Goal: Information Seeking & Learning: Learn about a topic

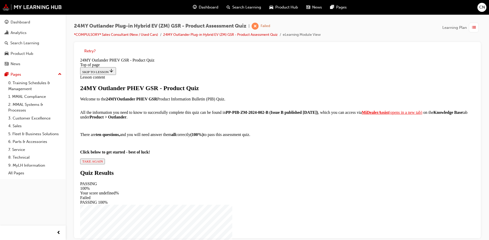
scroll to position [52, 0]
click at [103, 163] on span "TAKE AGAIN" at bounding box center [92, 161] width 21 height 4
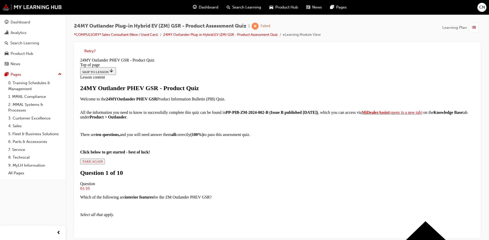
scroll to position [52, 0]
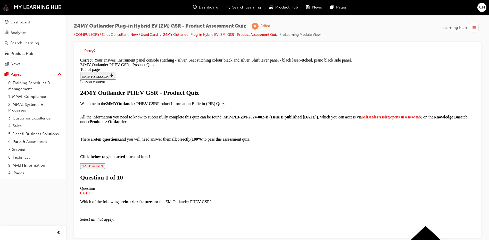
scroll to position [112, 0]
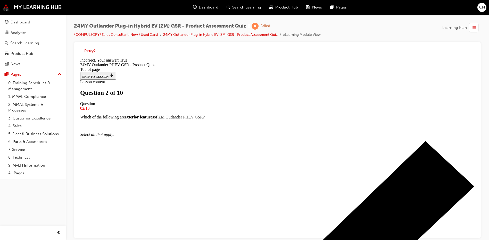
scroll to position [58, 0]
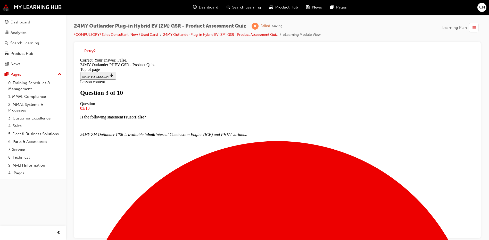
scroll to position [50, 0]
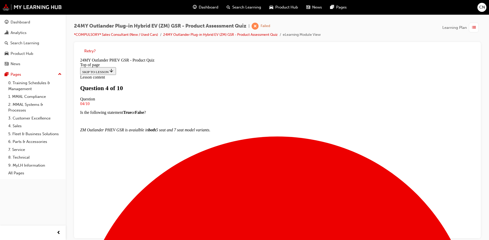
scroll to position [27, 0]
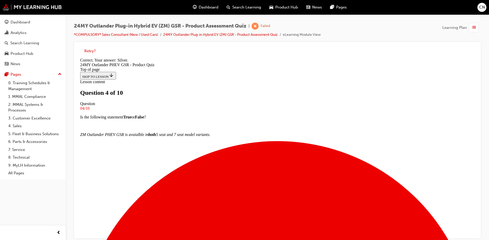
scroll to position [94, 0]
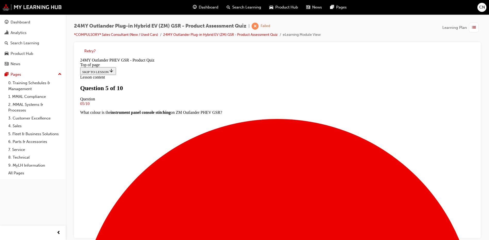
scroll to position [27, 0]
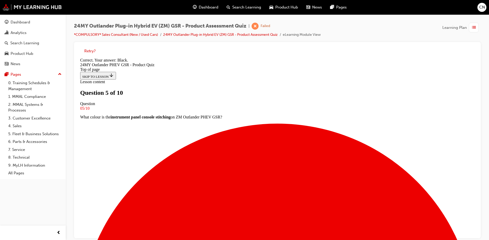
scroll to position [94, 0]
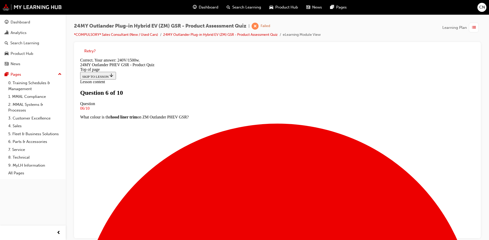
scroll to position [103, 0]
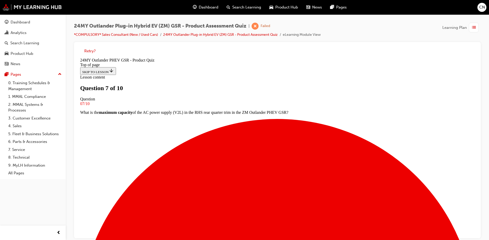
scroll to position [1, 0]
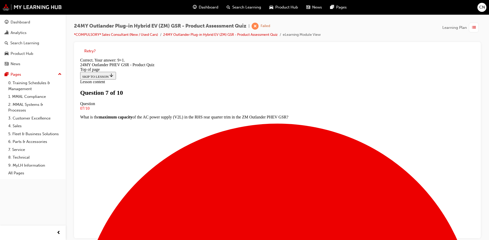
scroll to position [103, 0]
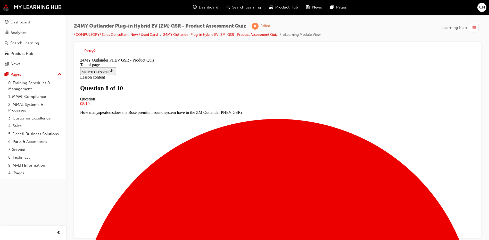
scroll to position [27, 0]
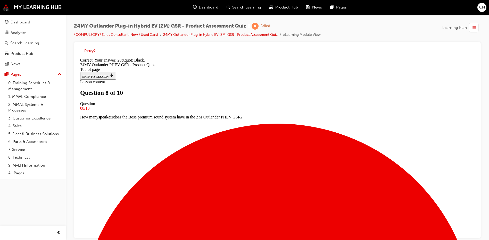
scroll to position [94, 0]
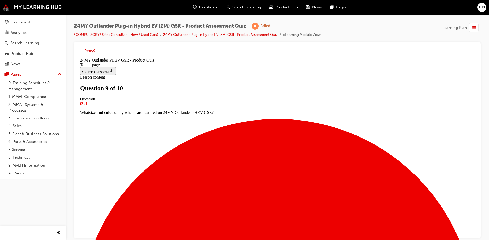
scroll to position [27, 0]
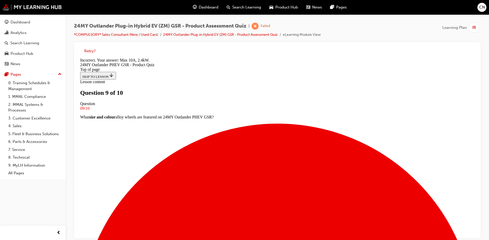
scroll to position [68, 0]
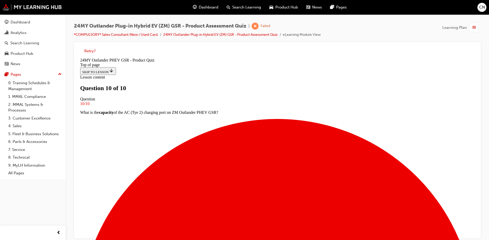
scroll to position [75, 0]
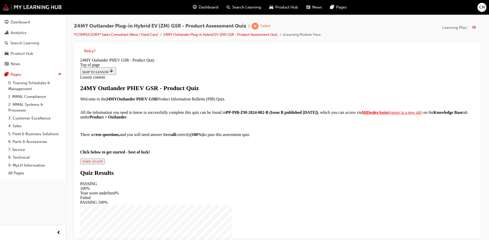
click at [103, 163] on span "TAKE AGAIN" at bounding box center [92, 161] width 21 height 4
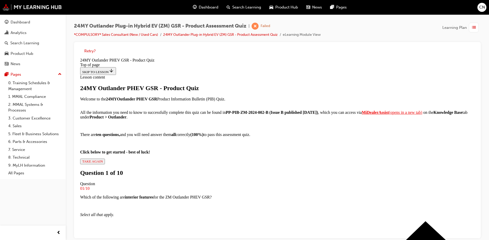
scroll to position [52, 0]
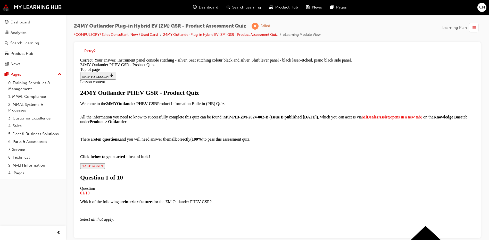
scroll to position [112, 0]
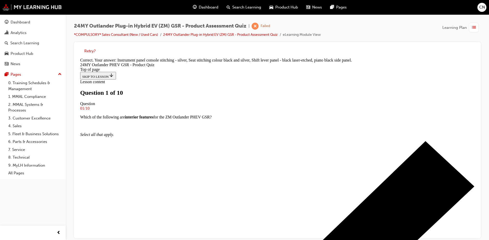
scroll to position [52, 0]
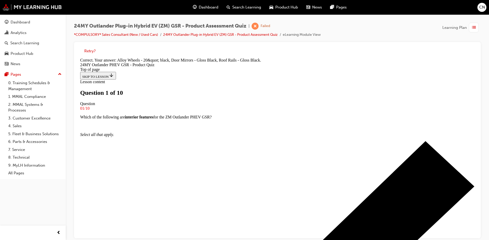
scroll to position [112, 0]
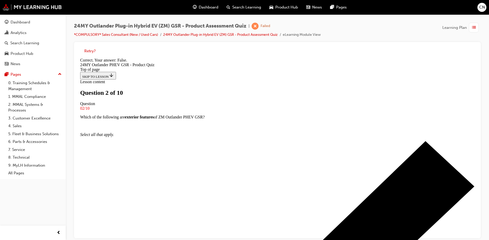
scroll to position [58, 0]
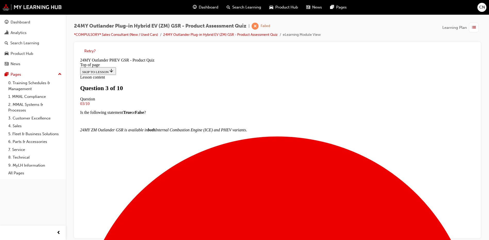
scroll to position [1, 0]
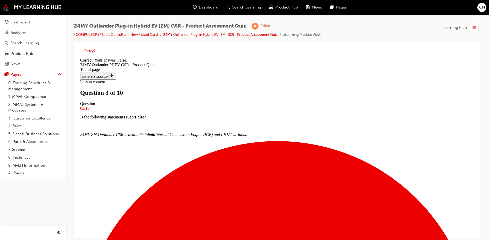
scroll to position [50, 0]
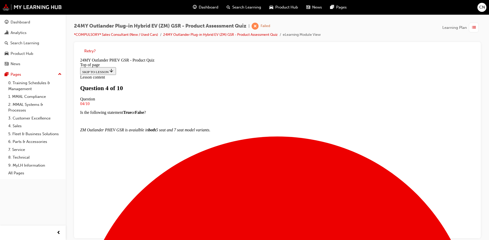
scroll to position [1, 0]
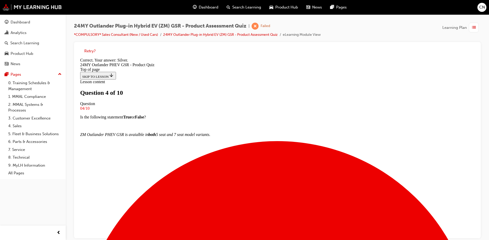
scroll to position [94, 0]
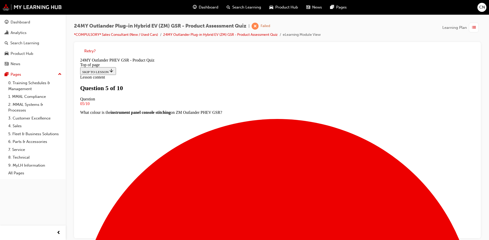
scroll to position [27, 0]
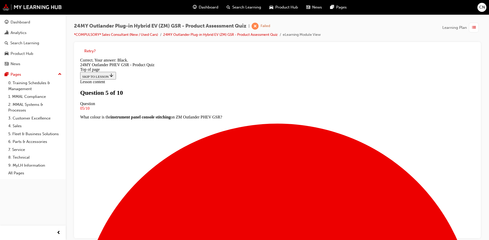
scroll to position [94, 0]
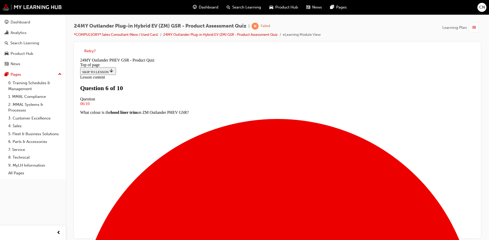
scroll to position [27, 0]
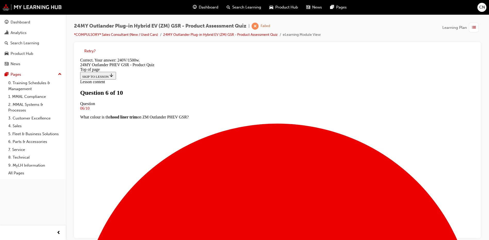
scroll to position [103, 0]
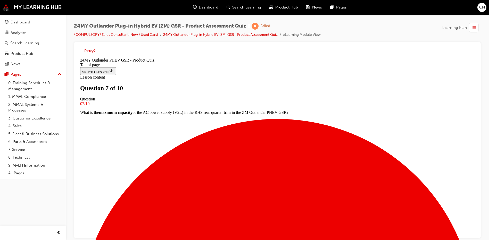
scroll to position [1, 0]
drag, startPoint x: 261, startPoint y: 188, endPoint x: 261, endPoint y: 194, distance: 6.5
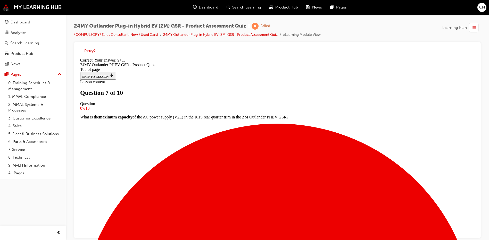
scroll to position [103, 0]
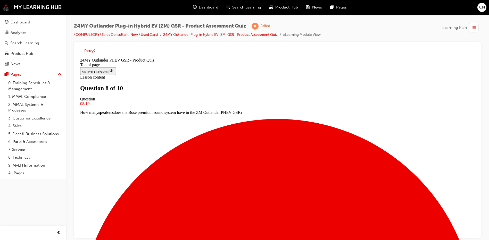
scroll to position [27, 0]
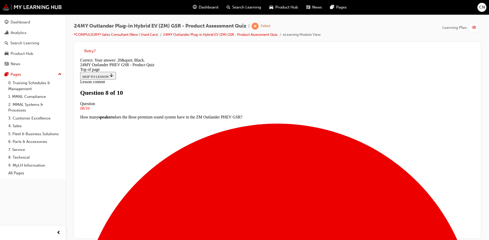
scroll to position [94, 0]
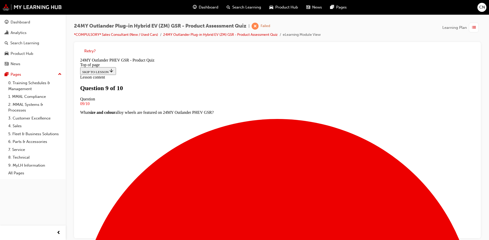
scroll to position [52, 0]
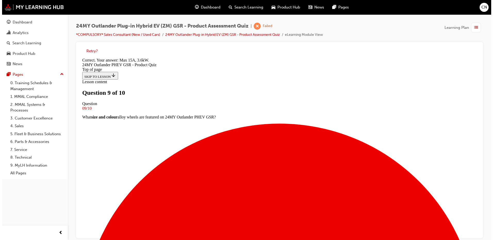
scroll to position [94, 0]
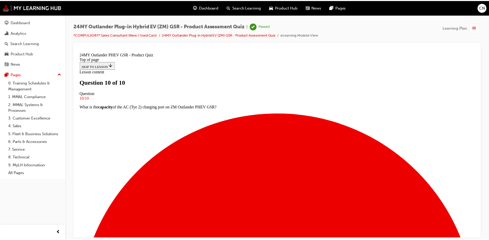
scroll to position [74, 0]
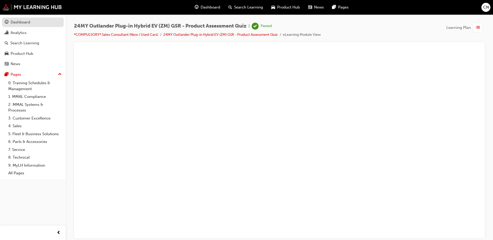
click at [29, 23] on div "Dashboard" at bounding box center [21, 22] width 20 height 6
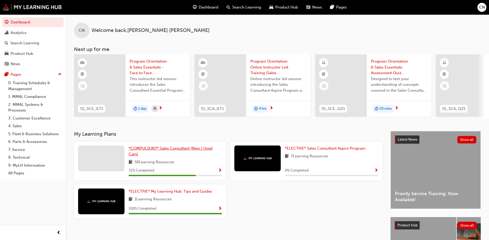
click at [195, 149] on span "*COMPULSORY* Sales Consultant (New / Used Cars)" at bounding box center [171, 151] width 84 height 11
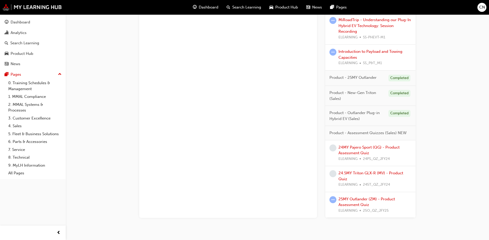
scroll to position [490, 0]
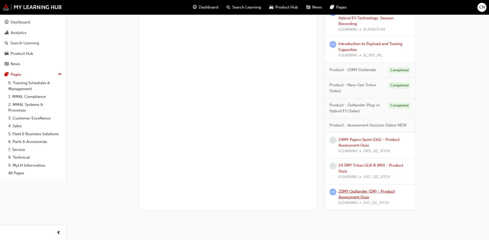
click at [348, 195] on link "25MY Outlander (ZM) - Product Assessment Quiz" at bounding box center [366, 194] width 56 height 11
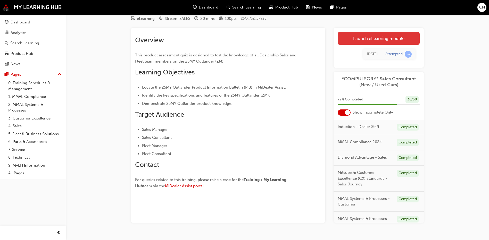
scroll to position [31, 0]
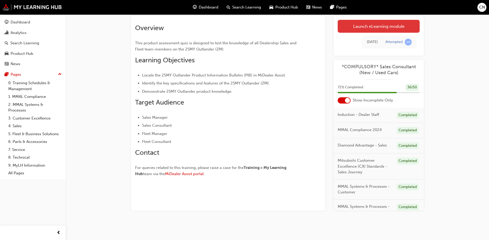
click at [356, 28] on link "Launch eLearning module" at bounding box center [378, 26] width 82 height 13
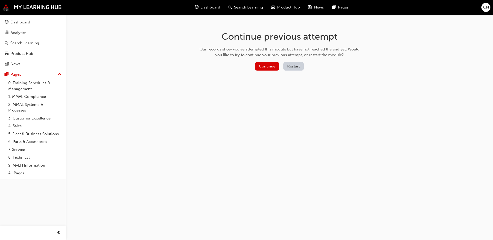
click at [294, 65] on button "Restart" at bounding box center [293, 66] width 20 height 9
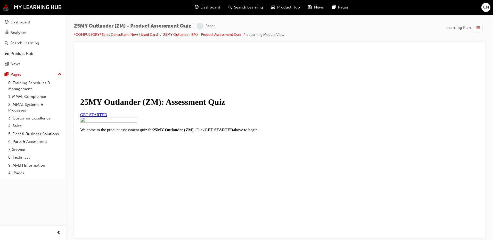
scroll to position [55, 0]
click at [107, 112] on link "GET STARTED" at bounding box center [93, 114] width 27 height 4
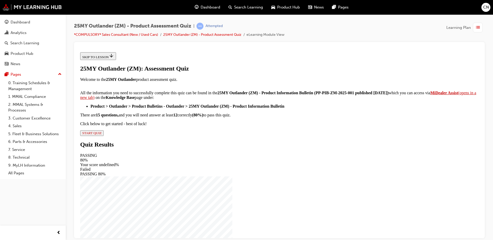
scroll to position [80, 0]
click at [205, 136] on div "25MY Outlander (ZM): Assessment Quiz Welcome to the 25MY Outlander product asse…" at bounding box center [279, 100] width 398 height 71
click at [102, 135] on span "START QUIZ" at bounding box center [91, 133] width 19 height 4
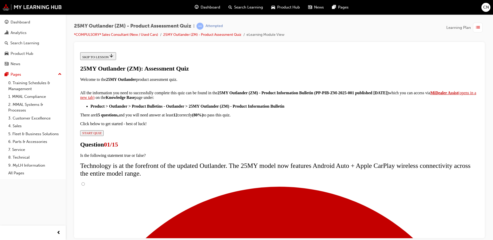
click at [85, 182] on input "True" at bounding box center [82, 183] width 3 height 3
radio input "true"
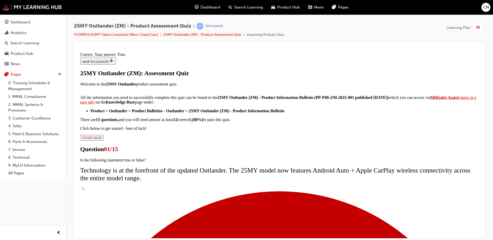
scroll to position [57, 0]
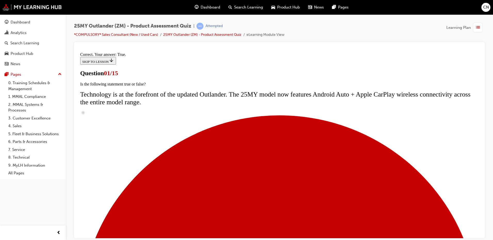
scroll to position [52, 0]
radio input "true"
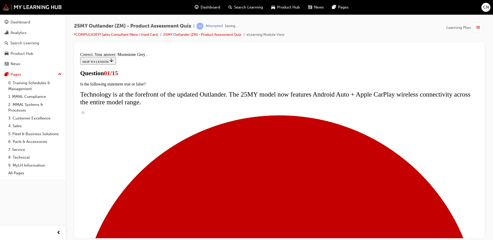
scroll to position [122, 0]
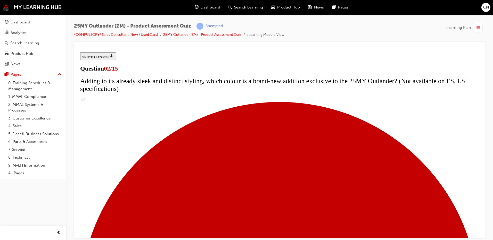
scroll to position [77, 0]
checkbox input "true"
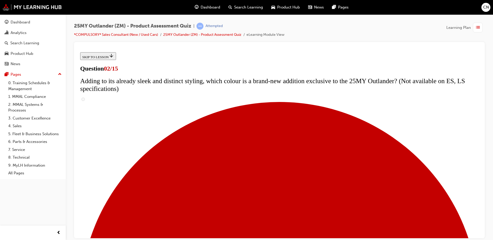
checkbox input "true"
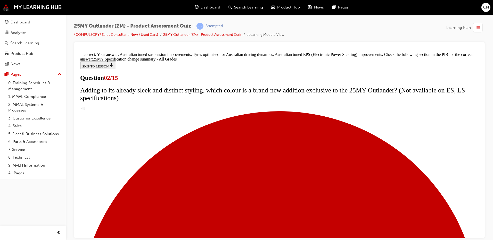
scroll to position [171, 0]
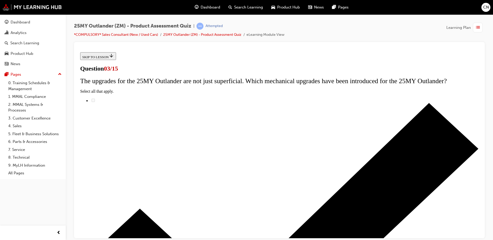
scroll to position [26, 0]
radio input "true"
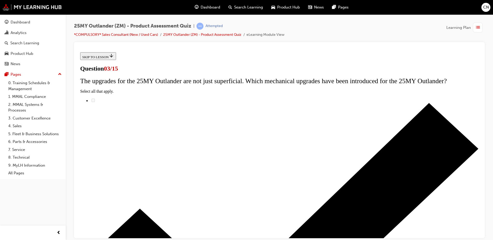
radio input "true"
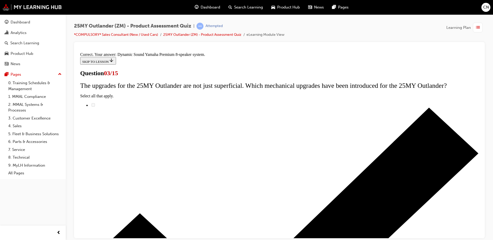
scroll to position [81, 0]
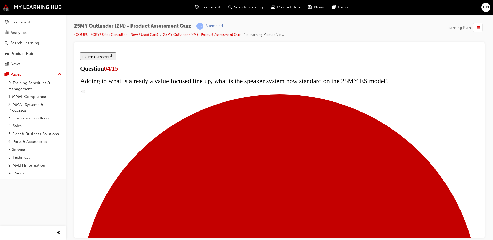
scroll to position [77, 0]
checkbox input "true"
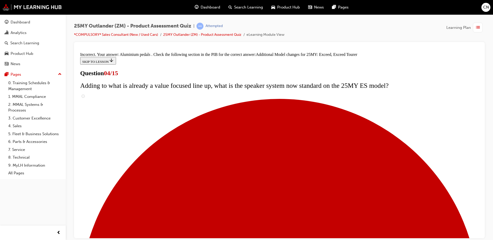
scroll to position [192, 0]
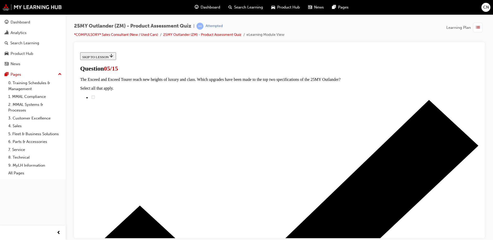
scroll to position [52, 0]
radio input "true"
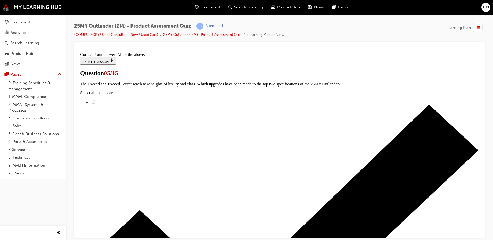
scroll to position [122, 0]
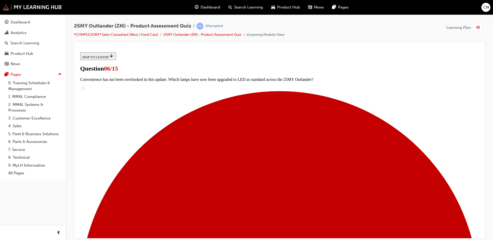
scroll to position [77, 0]
radio input "true"
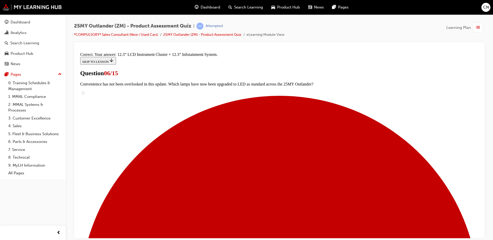
scroll to position [171, 0]
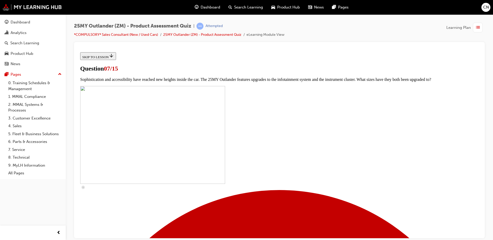
scroll to position [129, 0]
checkbox input "true"
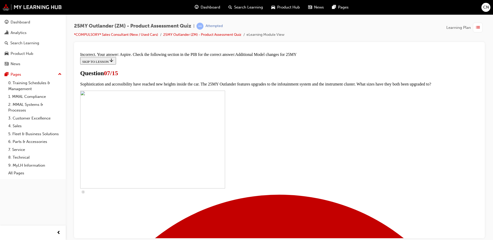
scroll to position [261, 0]
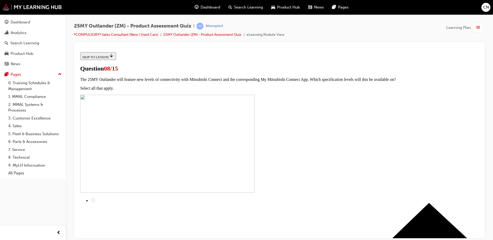
radio input "true"
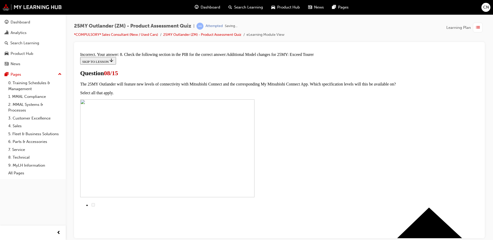
scroll to position [112, 0]
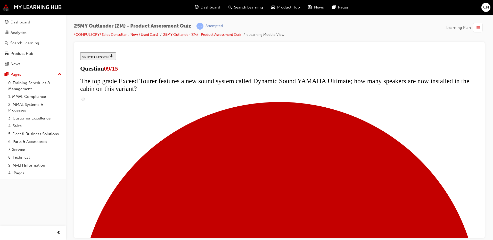
scroll to position [206, 0]
radio input "true"
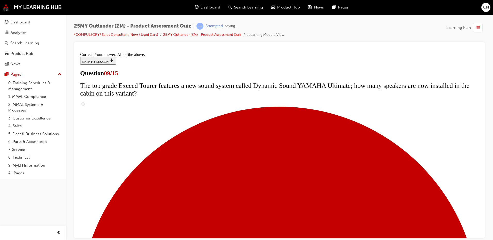
scroll to position [265, 0]
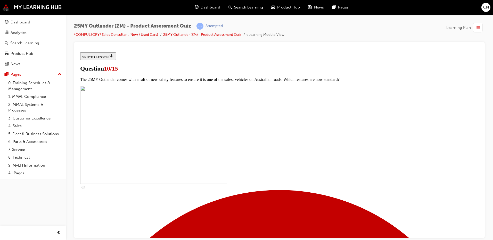
scroll to position [200, 0]
checkbox input "true"
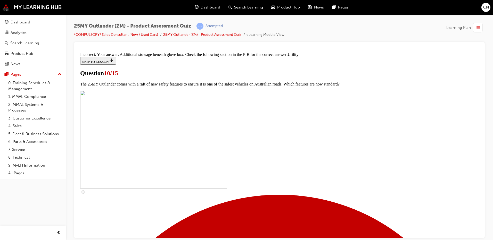
scroll to position [248, 0]
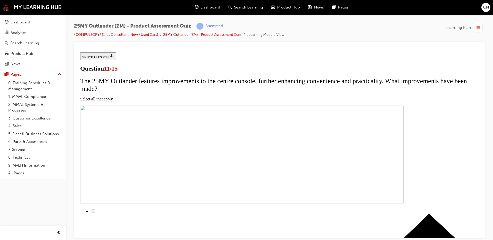
scroll to position [52, 0]
checkbox input "true"
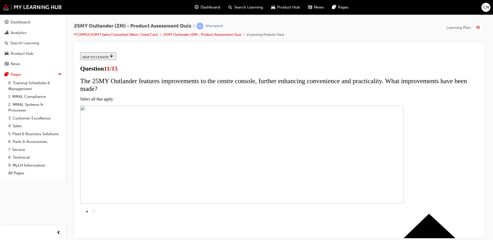
checkbox input "true"
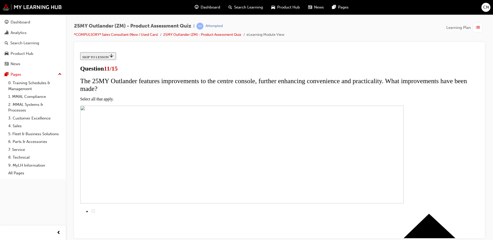
checkbox input "true"
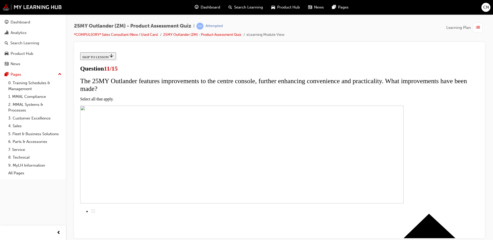
checkbox input "true"
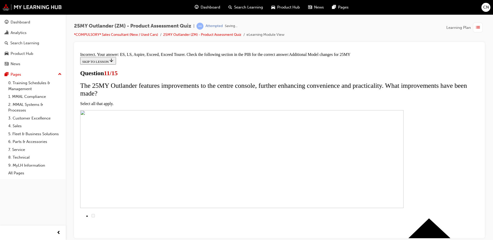
scroll to position [150, 0]
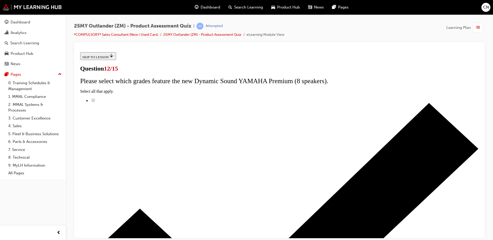
scroll to position [41, 0]
radio input "true"
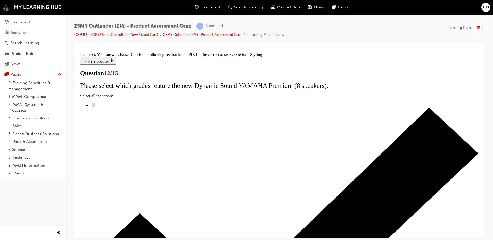
scroll to position [89, 0]
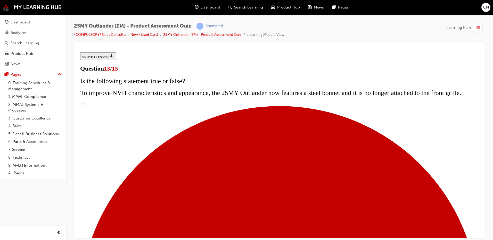
scroll to position [77, 0]
radio input "true"
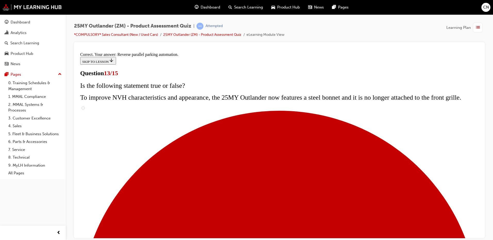
scroll to position [131, 0]
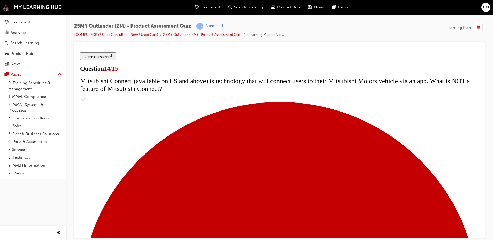
scroll to position [155, 0]
radio input "true"
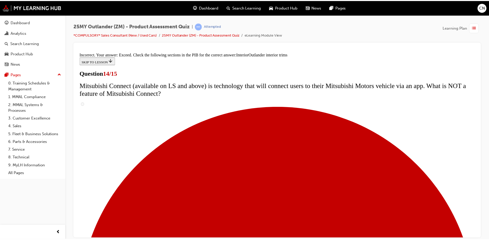
scroll to position [265, 0]
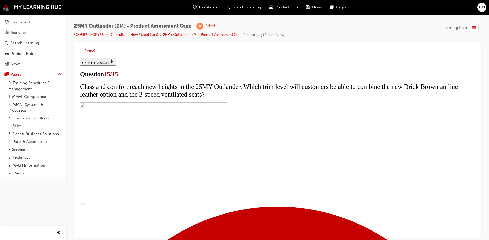
scroll to position [52, 0]
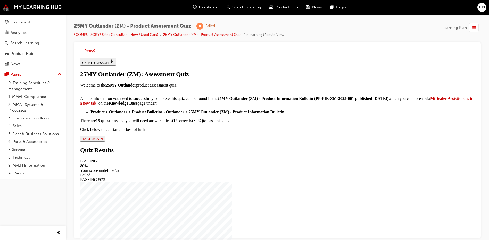
scroll to position [77, 0]
click at [103, 141] on span "TAKE AGAIN" at bounding box center [92, 139] width 21 height 4
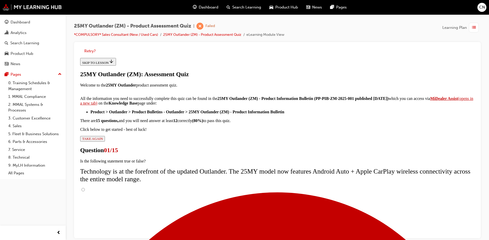
click at [85, 188] on input "True" at bounding box center [82, 189] width 3 height 3
radio input "true"
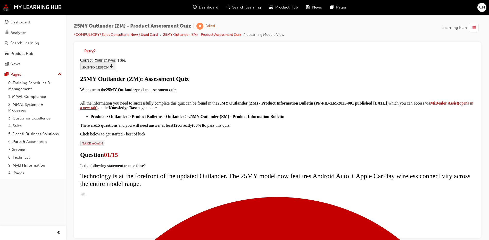
scroll to position [57, 0]
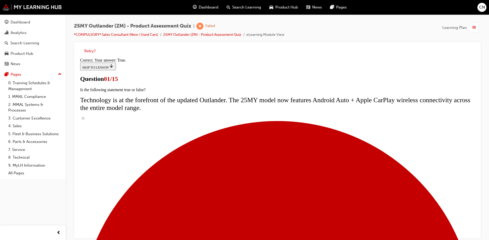
scroll to position [26, 0]
radio input "true"
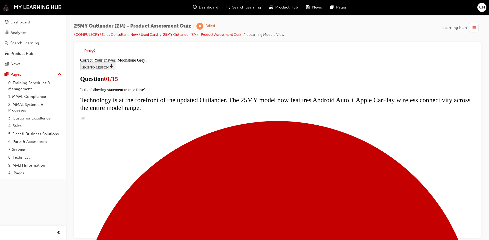
scroll to position [122, 0]
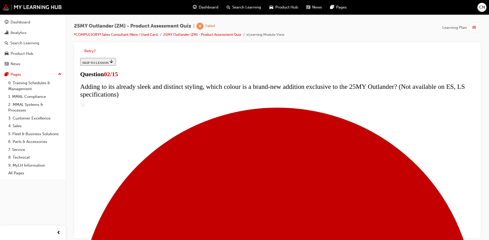
scroll to position [77, 0]
checkbox input "true"
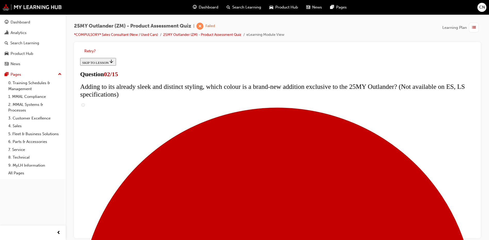
checkbox input "true"
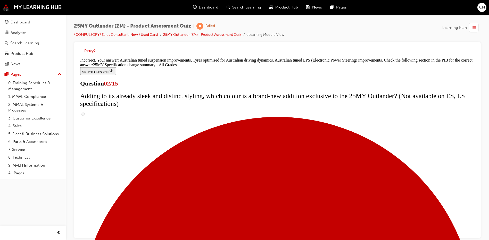
scroll to position [171, 0]
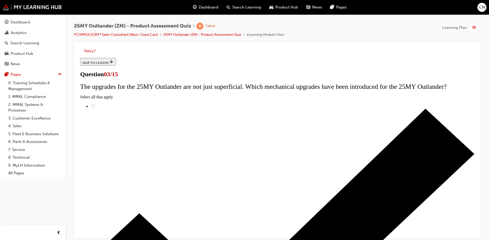
scroll to position [26, 0]
radio input "true"
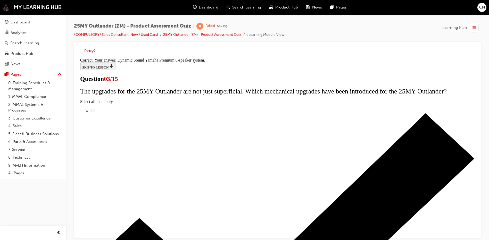
scroll to position [81, 0]
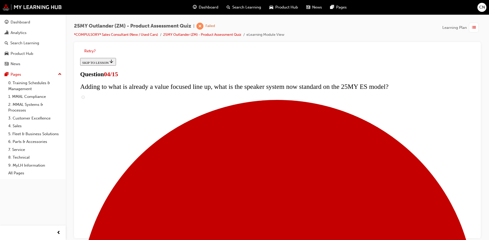
scroll to position [52, 0]
checkbox input "true"
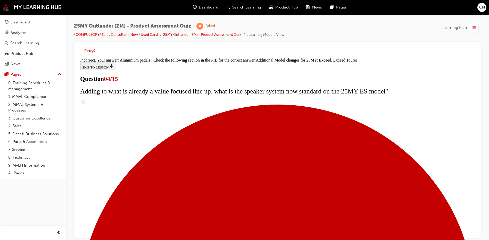
scroll to position [192, 0]
click at [21, 22] on div "Dashboard" at bounding box center [21, 22] width 20 height 6
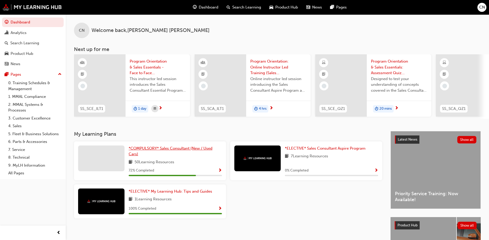
click at [193, 151] on span "*COMPULSORY* Sales Consultant (New / Used Cars)" at bounding box center [171, 151] width 84 height 11
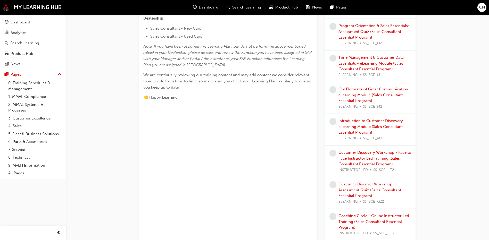
scroll to position [33, 0]
